Goal: Task Accomplishment & Management: Use online tool/utility

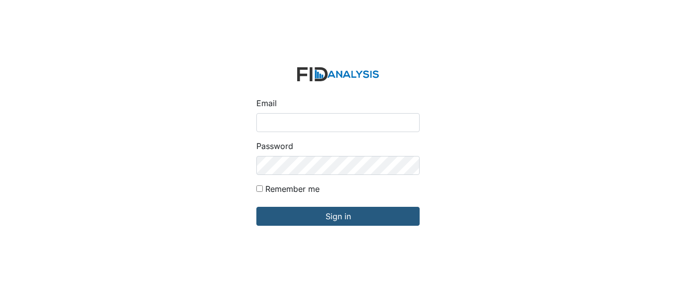
click at [307, 119] on input "Email" at bounding box center [337, 122] width 163 height 19
type input "[EMAIL_ADDRESS][DOMAIN_NAME]"
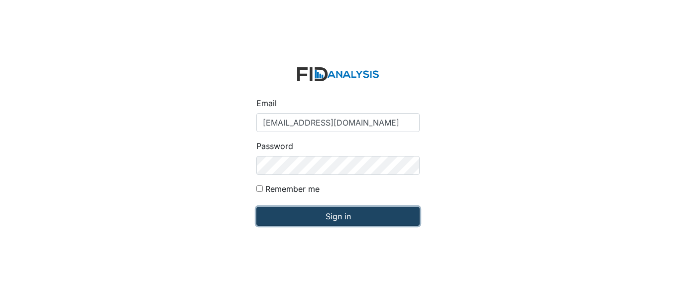
click at [345, 218] on input "Sign in" at bounding box center [337, 216] width 163 height 19
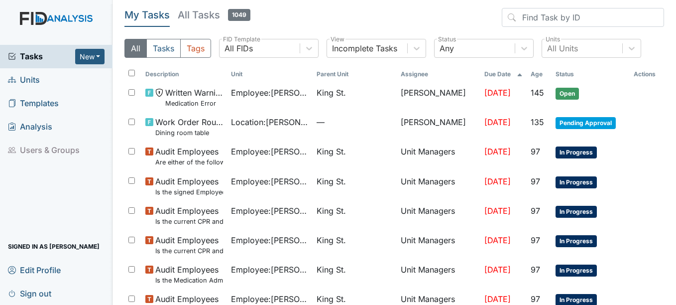
click at [33, 81] on span "Units" at bounding box center [24, 79] width 32 height 15
click at [34, 80] on span "Units" at bounding box center [24, 79] width 32 height 15
click at [33, 77] on span "Units" at bounding box center [24, 79] width 32 height 15
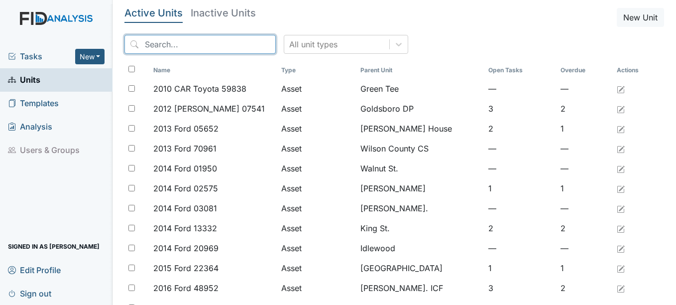
click at [194, 43] on input "search" at bounding box center [199, 44] width 151 height 19
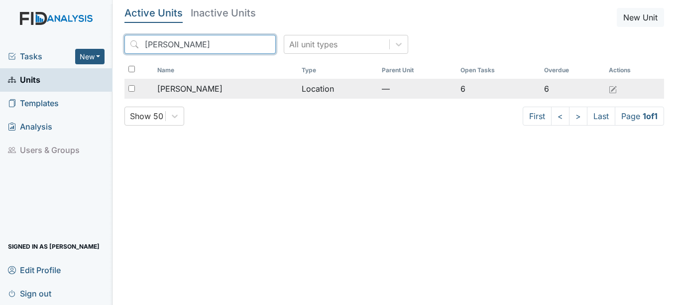
type input "mcfarland"
click at [203, 88] on div "[PERSON_NAME]" at bounding box center [225, 89] width 137 height 12
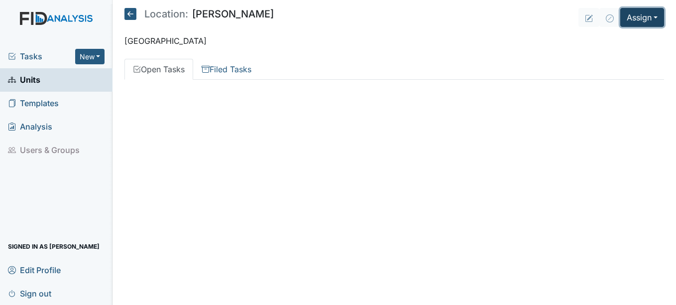
click at [658, 16] on button "Assign" at bounding box center [642, 17] width 44 height 19
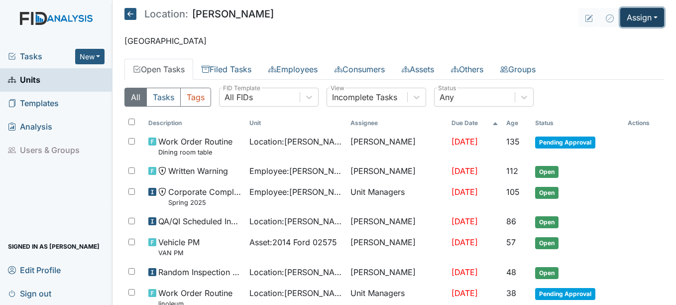
click at [647, 17] on button "Assign" at bounding box center [642, 17] width 44 height 19
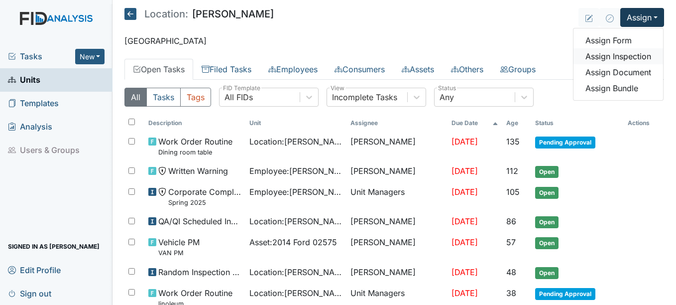
click at [633, 54] on link "Assign Inspection" at bounding box center [618, 56] width 90 height 16
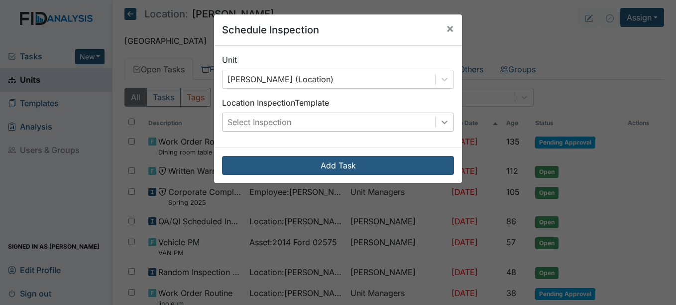
click at [440, 124] on icon at bounding box center [445, 122] width 10 height 10
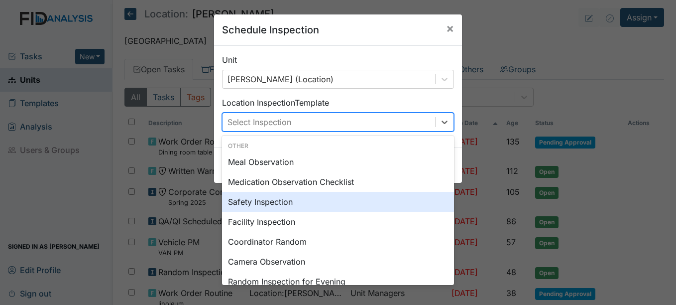
click at [280, 201] on div "Safety Inspection" at bounding box center [338, 202] width 232 height 20
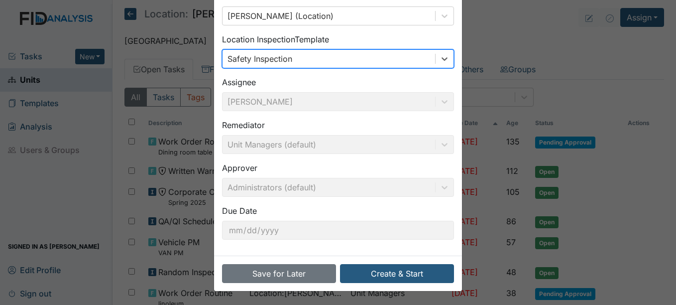
scroll to position [64, 0]
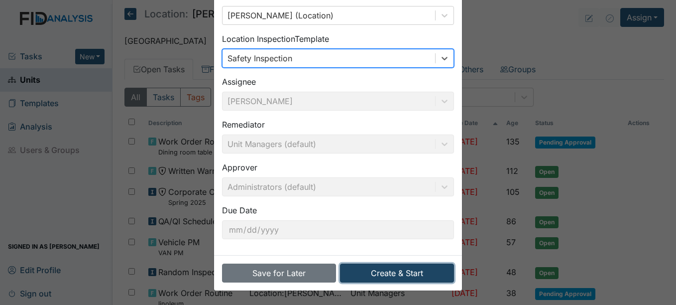
click at [410, 273] on button "Create & Start" at bounding box center [397, 272] width 114 height 19
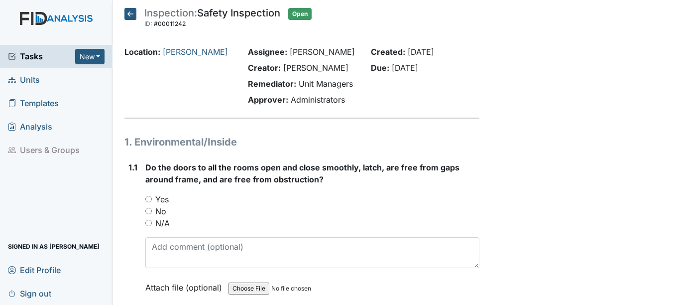
click at [149, 198] on input "Yes" at bounding box center [148, 199] width 6 height 6
radio input "true"
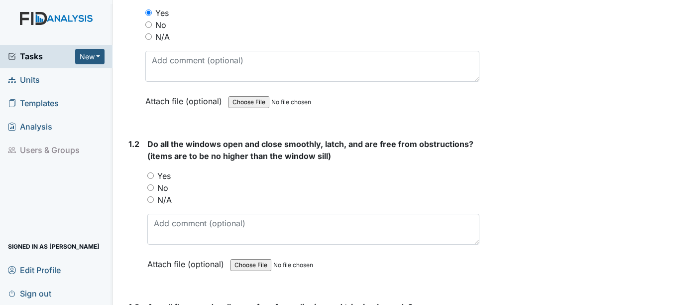
scroll to position [199, 0]
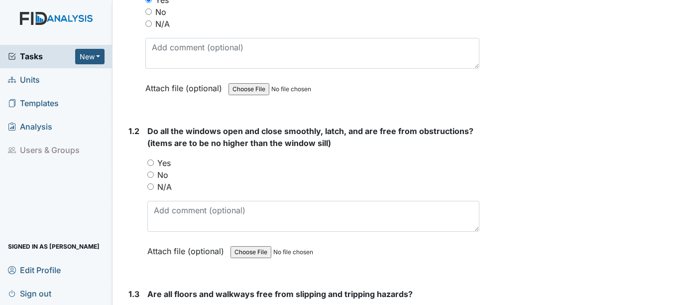
click at [152, 162] on input "Yes" at bounding box center [150, 162] width 6 height 6
radio input "true"
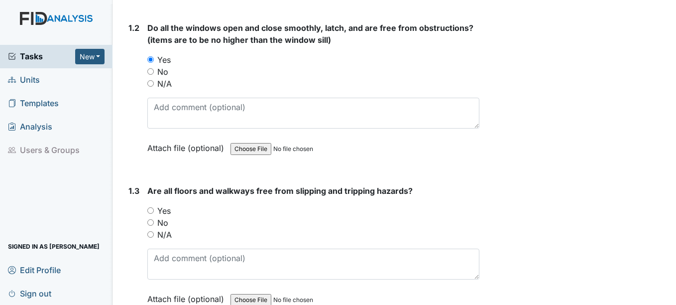
scroll to position [348, 0]
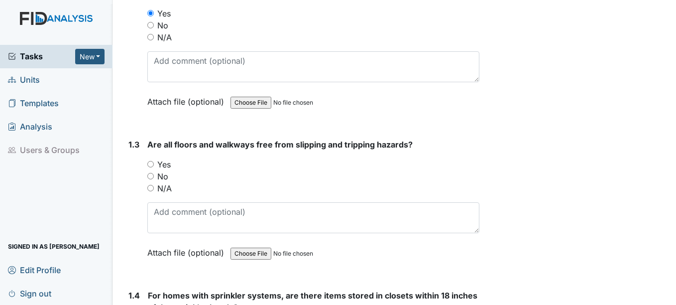
click at [152, 164] on input "Yes" at bounding box center [150, 164] width 6 height 6
radio input "true"
